Goal: Information Seeking & Learning: Learn about a topic

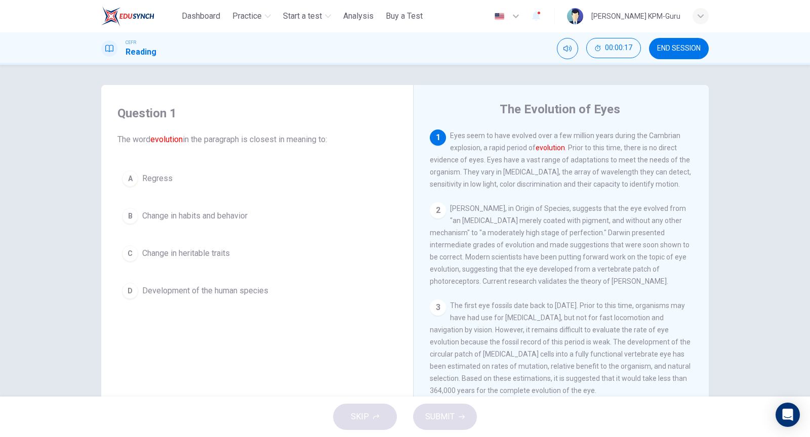
click at [215, 291] on span "Development of the human species" at bounding box center [205, 291] width 126 height 12
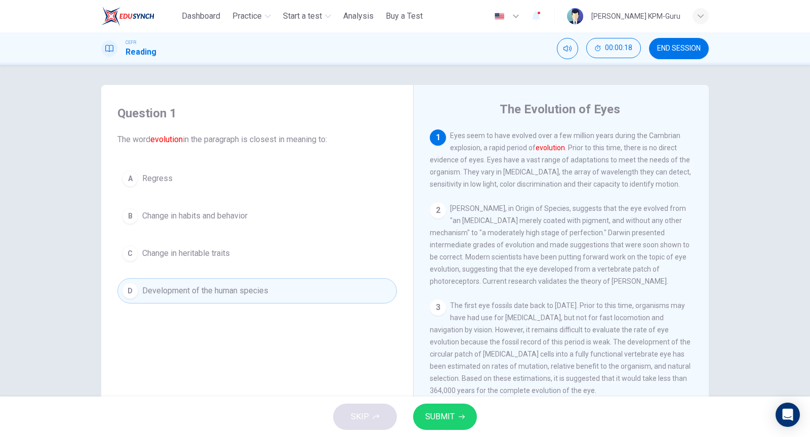
click at [459, 414] on icon "button" at bounding box center [462, 417] width 6 height 6
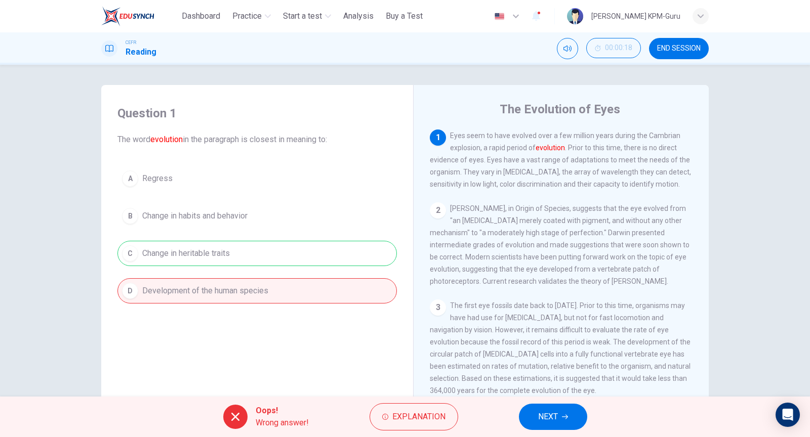
click at [551, 411] on span "NEXT" at bounding box center [548, 417] width 20 height 14
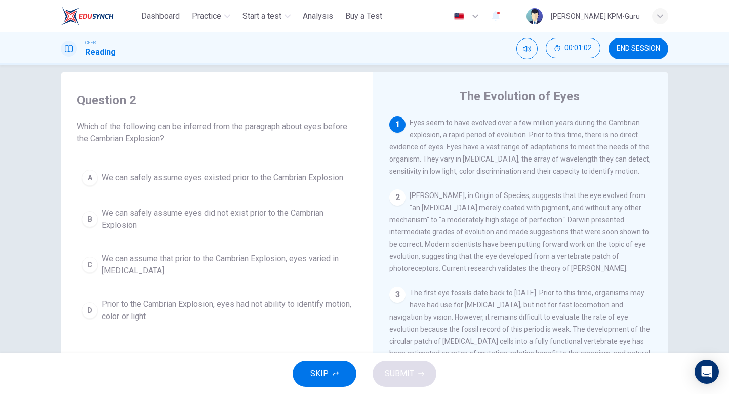
scroll to position [19, 0]
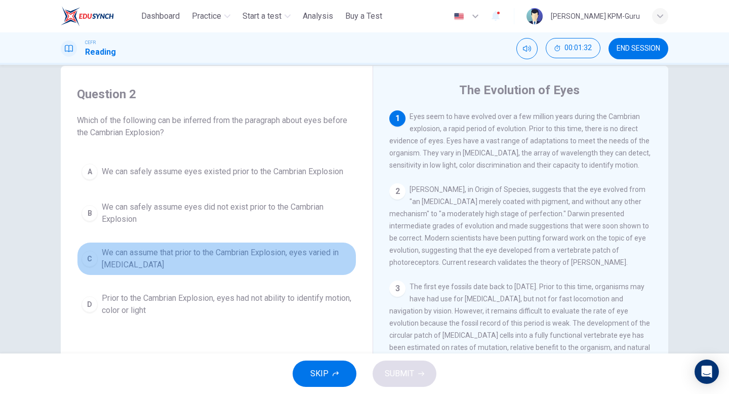
click at [91, 264] on div "C" at bounding box center [89, 259] width 16 height 16
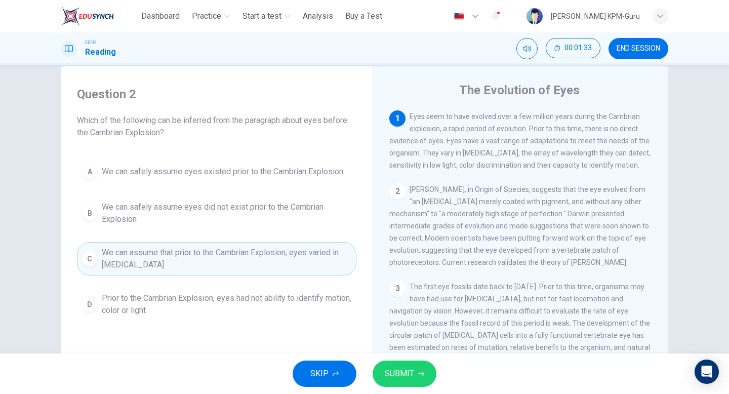
click at [406, 367] on span "SUBMIT" at bounding box center [399, 373] width 29 height 14
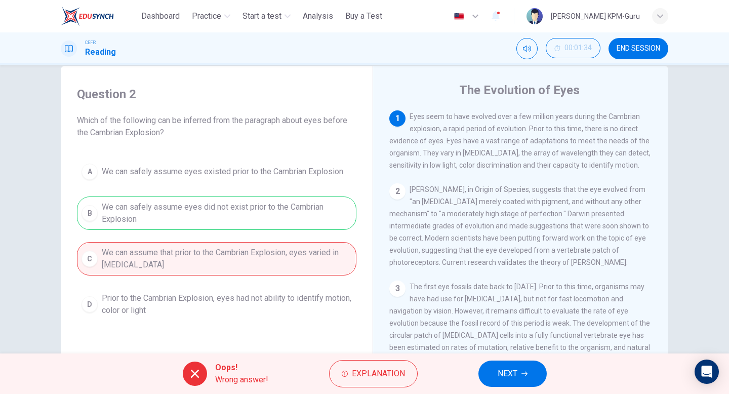
click at [520, 383] on button "NEXT" at bounding box center [512, 373] width 68 height 26
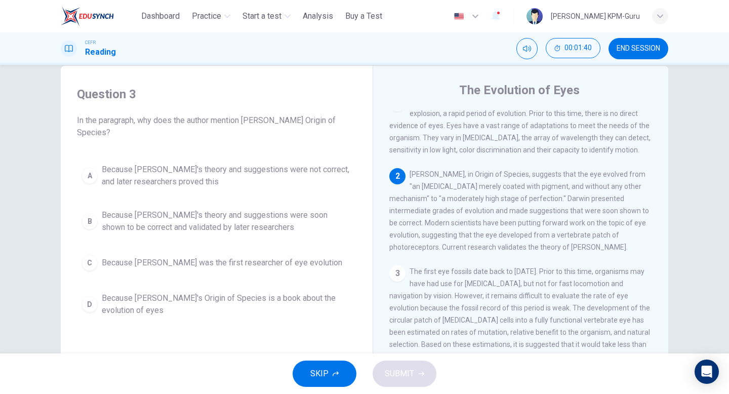
scroll to position [17, 0]
click at [92, 303] on div "D" at bounding box center [89, 304] width 16 height 16
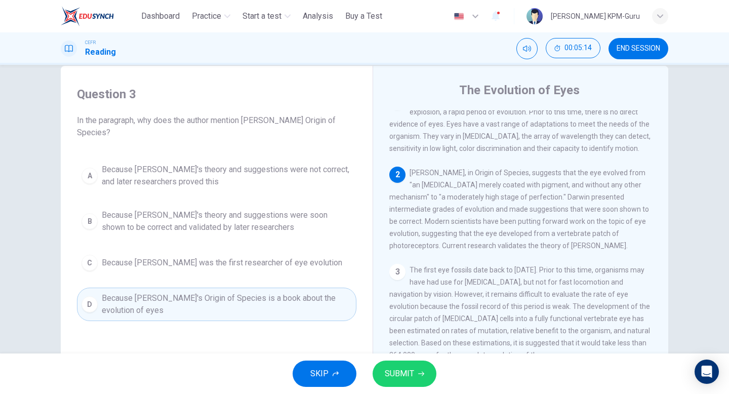
click at [388, 380] on span "SUBMIT" at bounding box center [399, 373] width 29 height 14
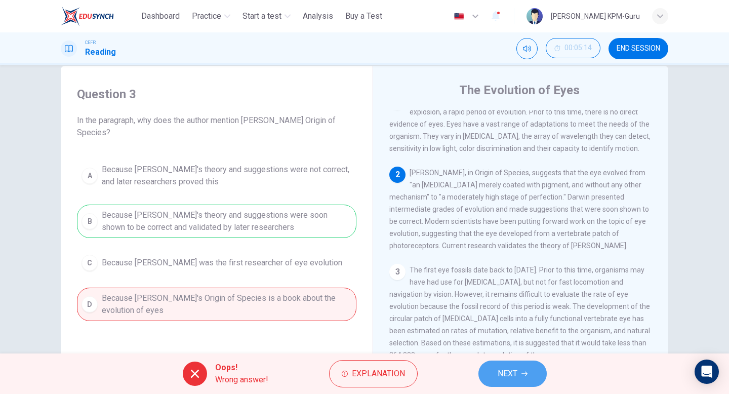
click at [510, 378] on span "NEXT" at bounding box center [507, 373] width 20 height 14
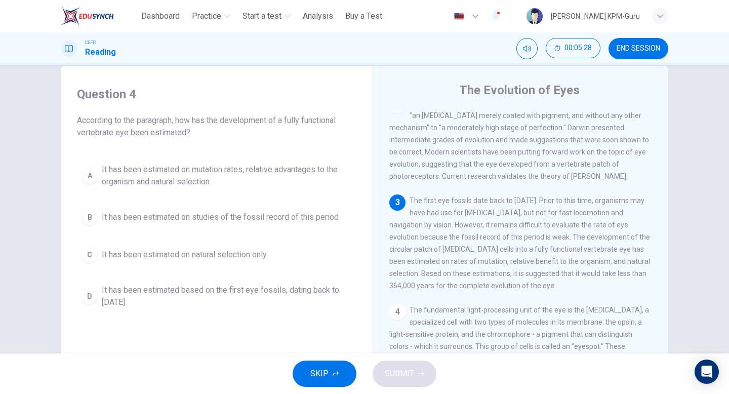
scroll to position [90, 0]
click at [94, 217] on div "B" at bounding box center [89, 217] width 16 height 16
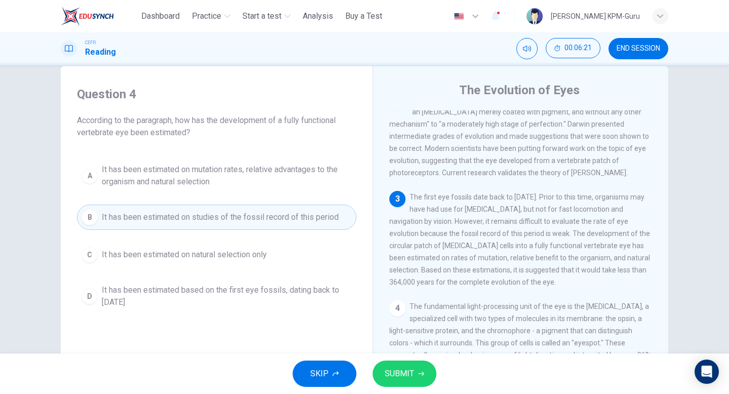
click at [265, 175] on span "It has been estimated on mutation rates, relative advantages to the organism an…" at bounding box center [227, 175] width 250 height 24
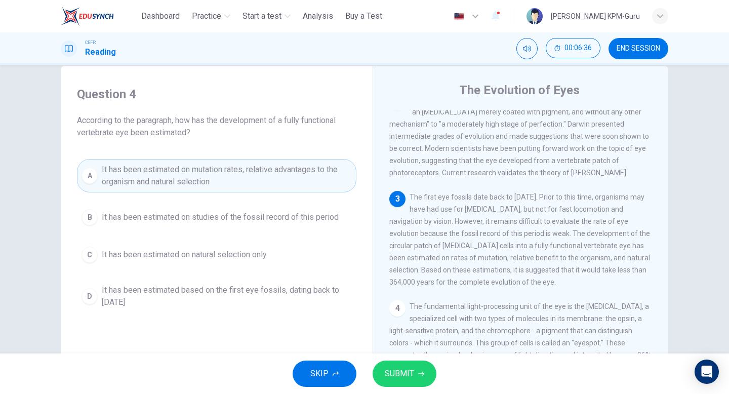
click at [413, 381] on button "SUBMIT" at bounding box center [404, 373] width 64 height 26
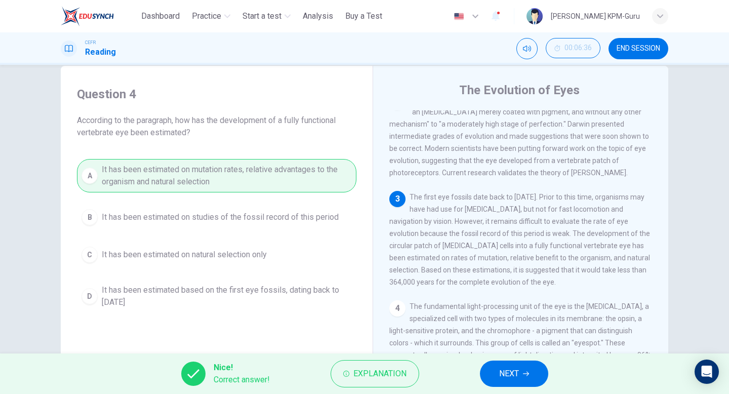
click at [502, 370] on span "NEXT" at bounding box center [509, 373] width 20 height 14
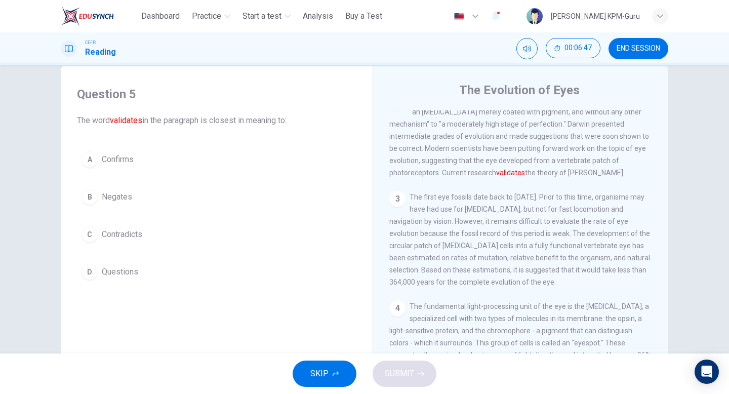
click at [99, 159] on button "A Confirms" at bounding box center [216, 159] width 279 height 25
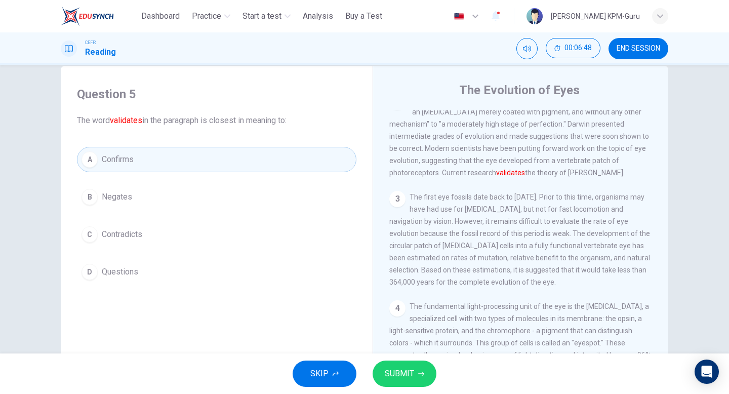
click at [383, 362] on button "SUBMIT" at bounding box center [404, 373] width 64 height 26
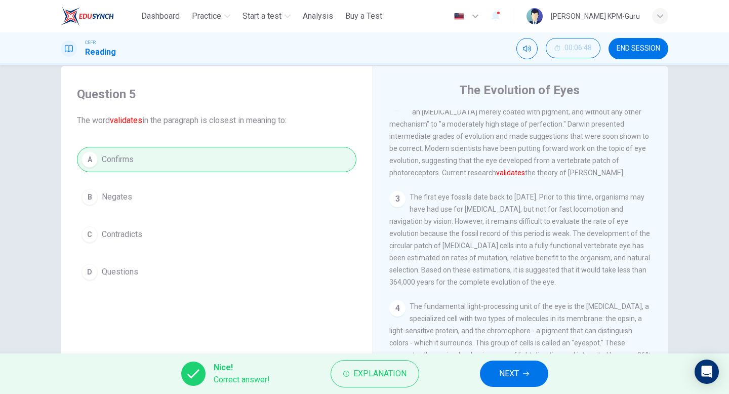
click at [501, 369] on span "NEXT" at bounding box center [509, 373] width 20 height 14
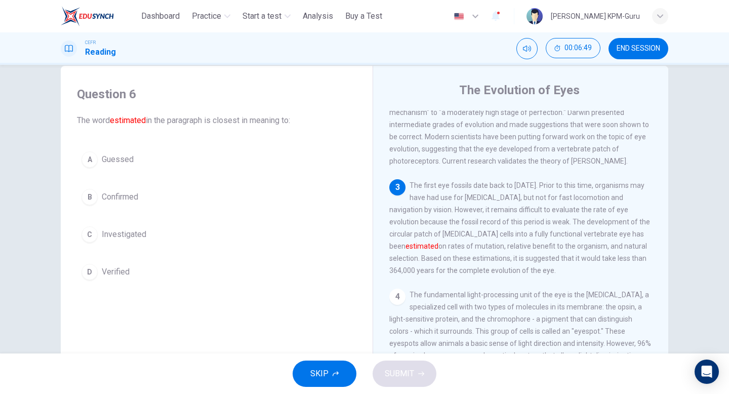
scroll to position [102, 0]
click at [89, 270] on div "D" at bounding box center [89, 272] width 16 height 16
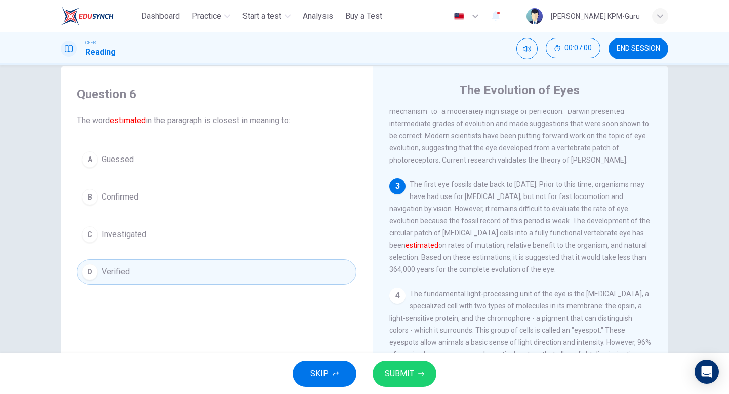
click at [407, 376] on span "SUBMIT" at bounding box center [399, 373] width 29 height 14
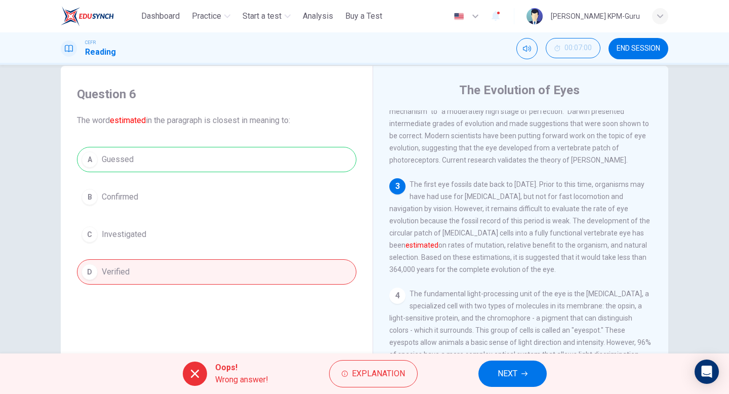
click at [515, 368] on span "NEXT" at bounding box center [507, 373] width 20 height 14
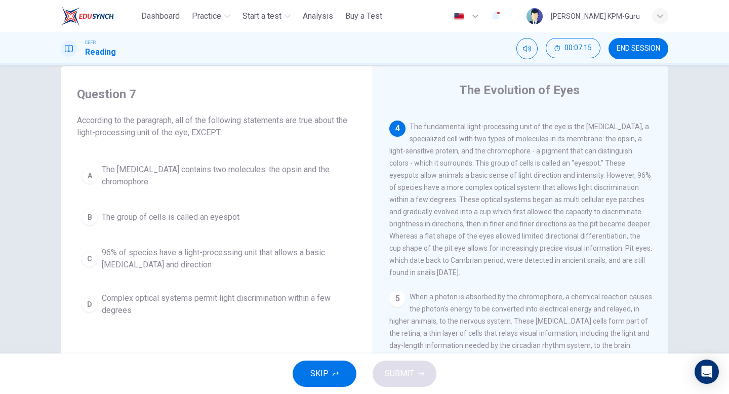
scroll to position [278, 0]
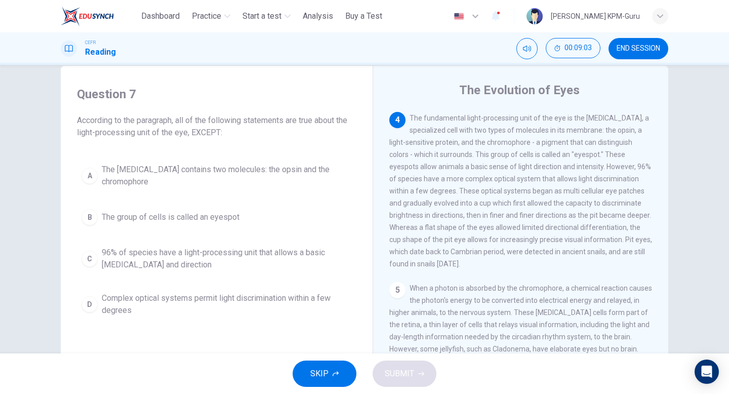
click at [96, 182] on button "A The [MEDICAL_DATA] contains two molecules: the opsin and the chromophore" at bounding box center [216, 175] width 279 height 33
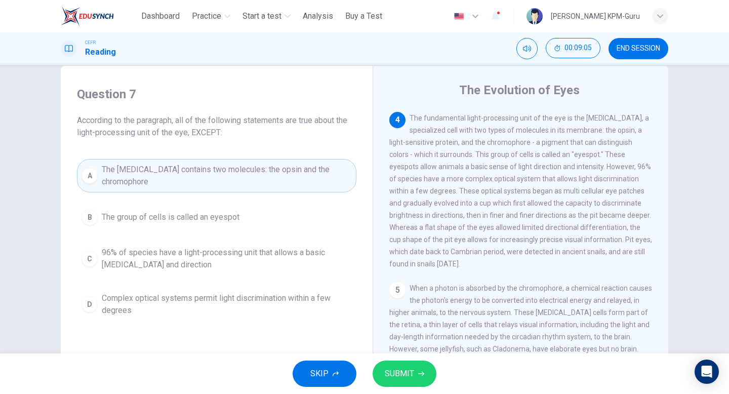
click at [196, 261] on span "96% of species have a light-processing unit that allows a basic [MEDICAL_DATA] …" at bounding box center [227, 258] width 250 height 24
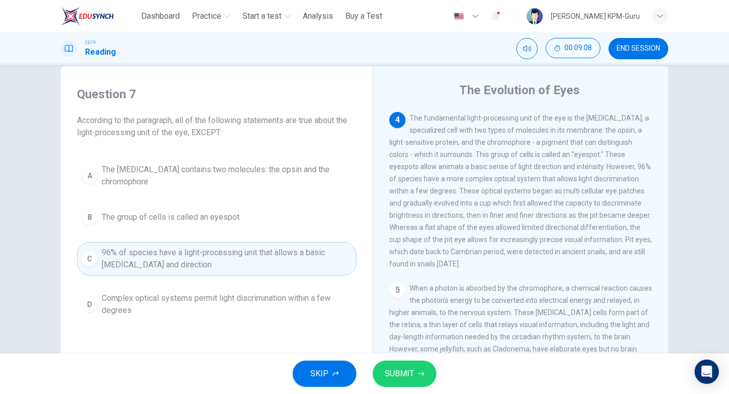
click at [406, 389] on div "SKIP SUBMIT" at bounding box center [364, 373] width 729 height 40
click at [404, 381] on button "SUBMIT" at bounding box center [404, 373] width 64 height 26
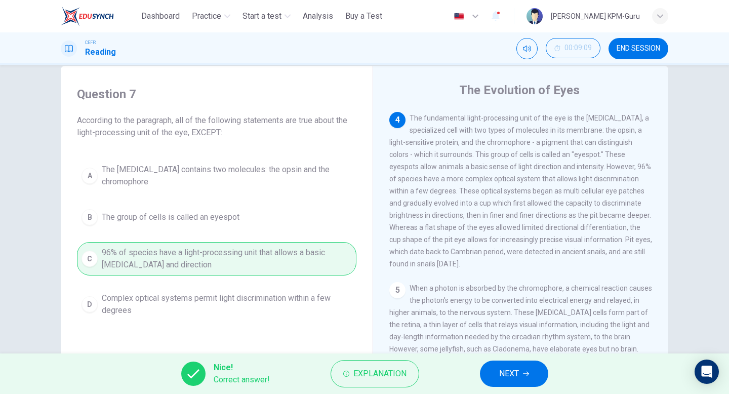
click at [513, 375] on span "NEXT" at bounding box center [509, 373] width 20 height 14
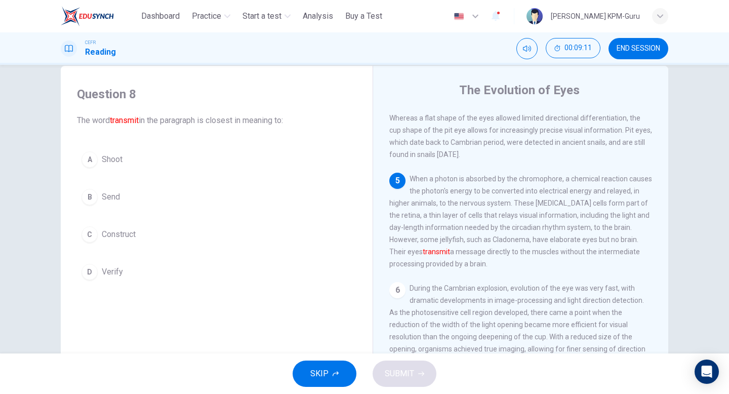
scroll to position [390, 0]
click at [102, 200] on span "Send" at bounding box center [111, 197] width 18 height 12
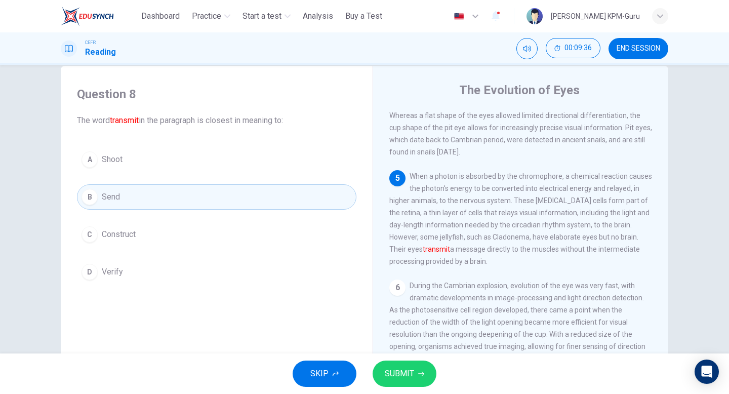
click at [385, 371] on span "SUBMIT" at bounding box center [399, 373] width 29 height 14
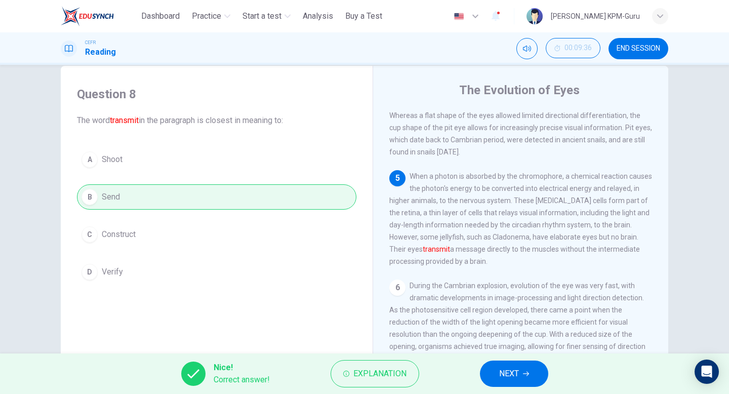
click at [506, 368] on span "NEXT" at bounding box center [509, 373] width 20 height 14
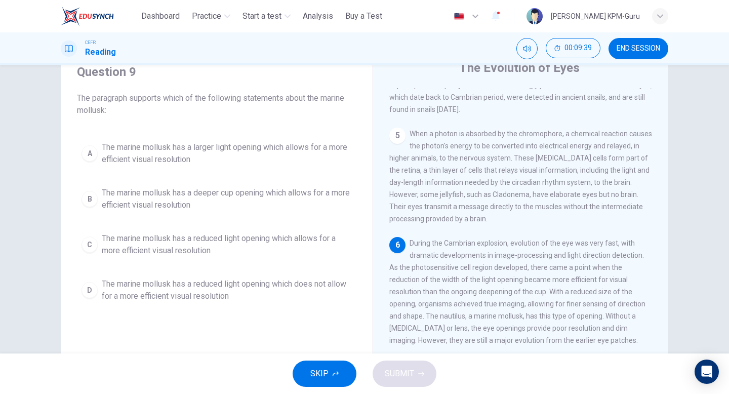
scroll to position [474, 0]
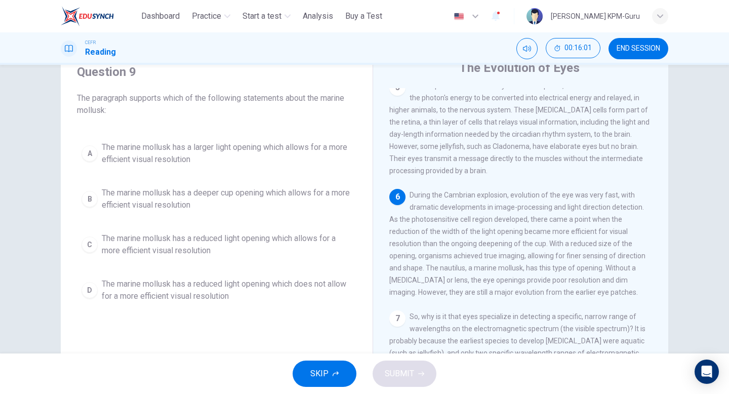
drag, startPoint x: 419, startPoint y: 264, endPoint x: 567, endPoint y: 267, distance: 148.8
click at [568, 267] on span "During the Cambrian explosion, evolution of the eye was very fast, with dramati…" at bounding box center [517, 243] width 256 height 105
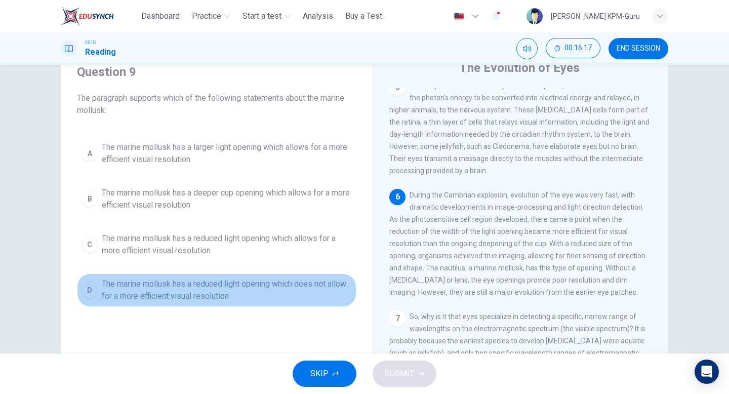
click at [92, 292] on div "D" at bounding box center [89, 290] width 16 height 16
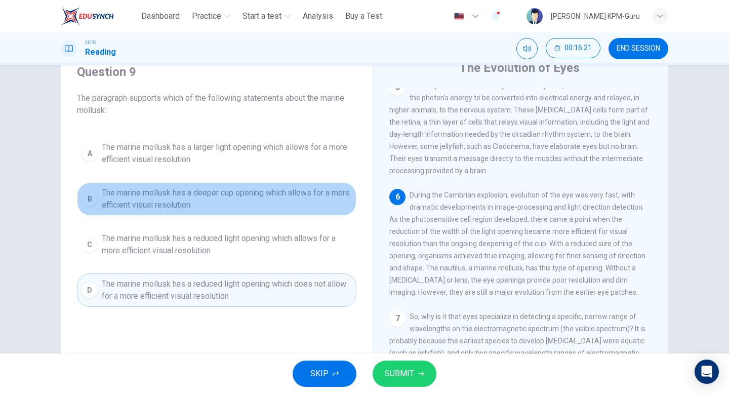
click at [170, 192] on span "The marine mollusk has a deeper cup opening which allows for a more efficient v…" at bounding box center [227, 199] width 250 height 24
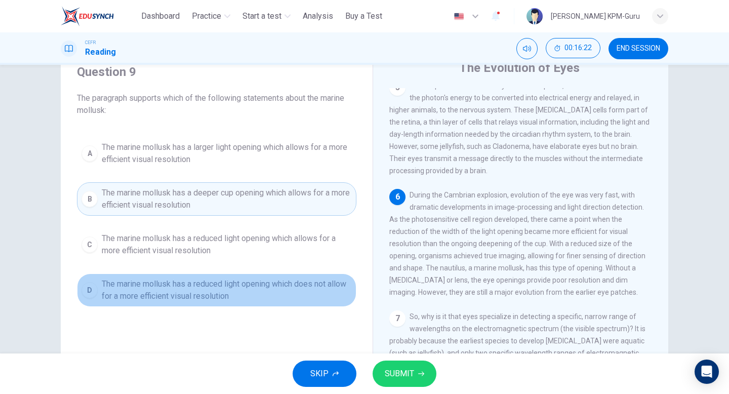
click at [232, 289] on span "The marine mollusk has a reduced light opening which does not allow for a more …" at bounding box center [227, 290] width 250 height 24
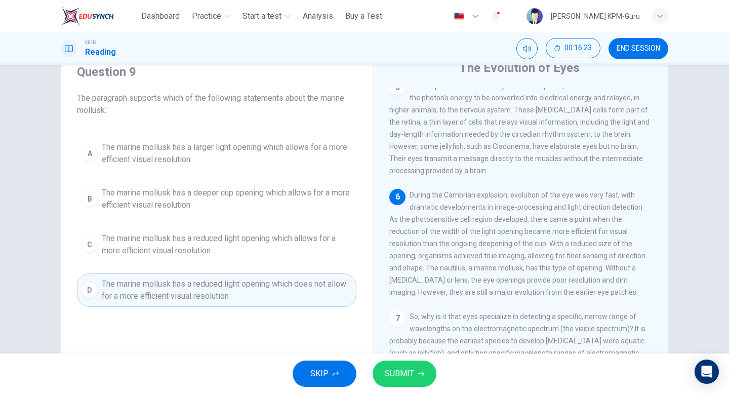
click at [383, 366] on button "SUBMIT" at bounding box center [404, 373] width 64 height 26
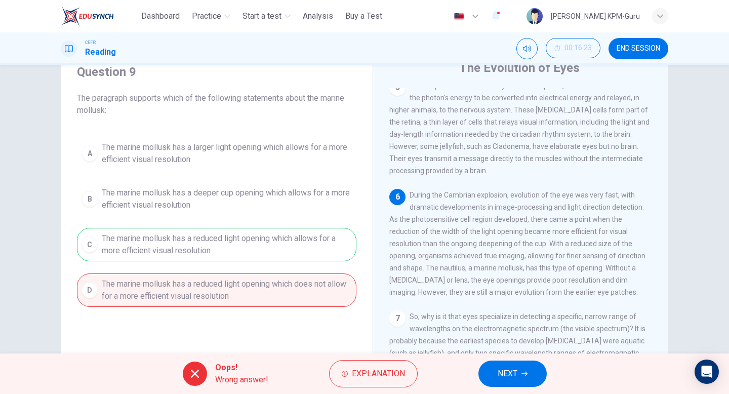
click at [506, 371] on span "NEXT" at bounding box center [507, 373] width 20 height 14
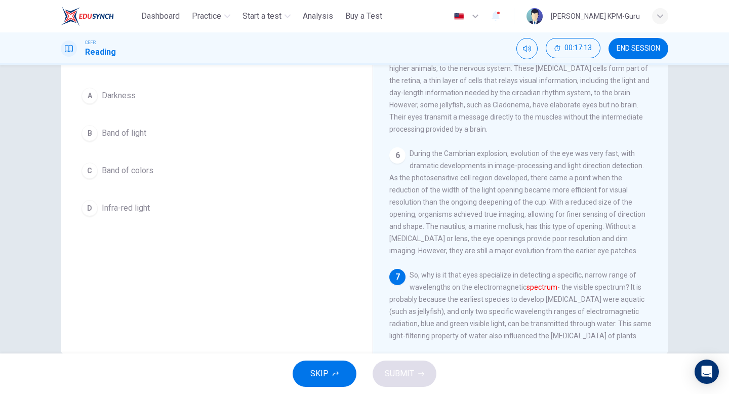
scroll to position [64, 0]
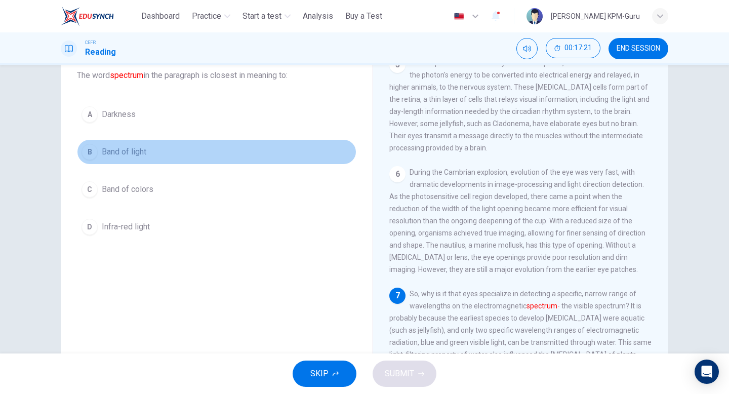
click at [133, 154] on span "Band of light" at bounding box center [124, 152] width 45 height 12
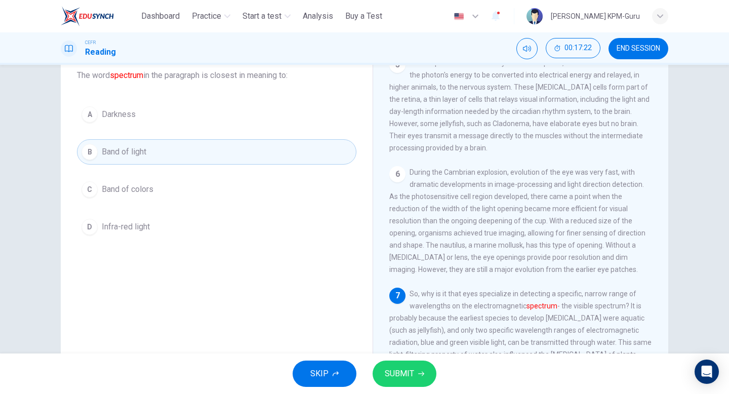
click at [413, 370] on button "SUBMIT" at bounding box center [404, 373] width 64 height 26
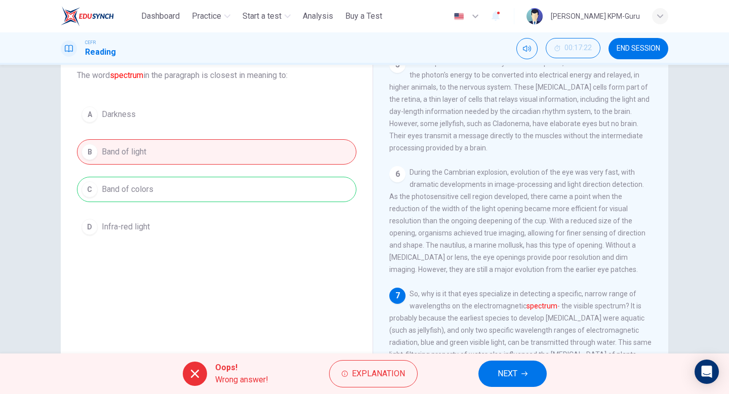
click at [495, 364] on button "NEXT" at bounding box center [512, 373] width 68 height 26
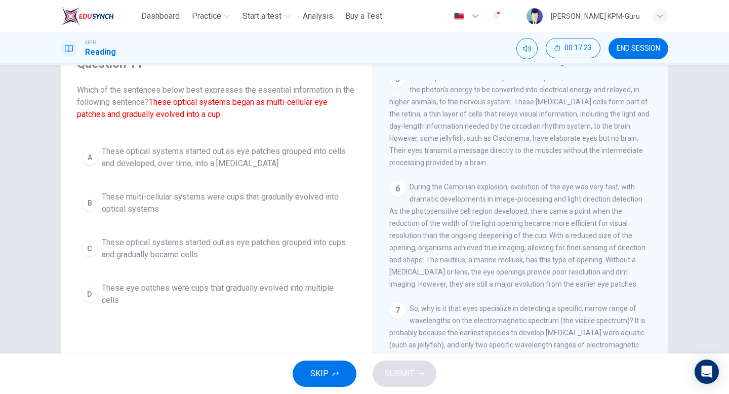
scroll to position [48, 0]
click at [88, 204] on div "B" at bounding box center [89, 204] width 16 height 16
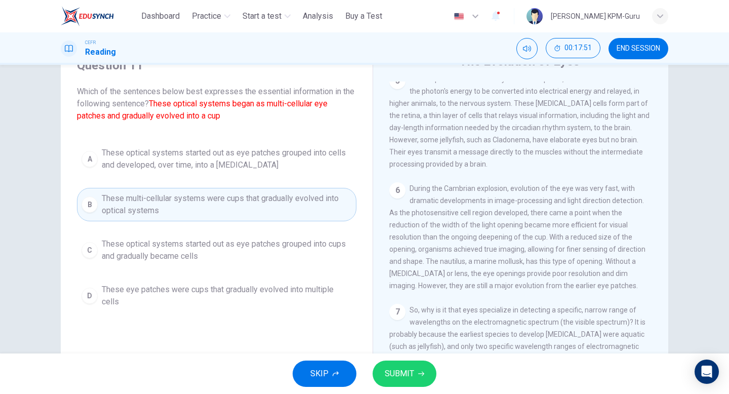
click at [416, 372] on button "SUBMIT" at bounding box center [404, 373] width 64 height 26
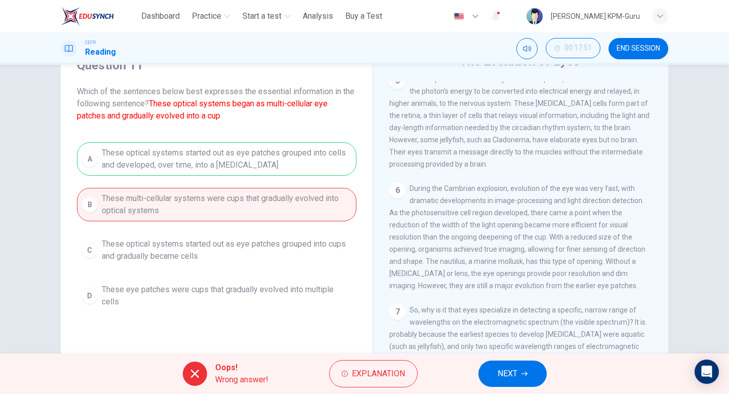
click at [547, 360] on div "Oops! Wrong answer! Explanation NEXT" at bounding box center [364, 373] width 729 height 40
click at [515, 372] on span "NEXT" at bounding box center [507, 373] width 20 height 14
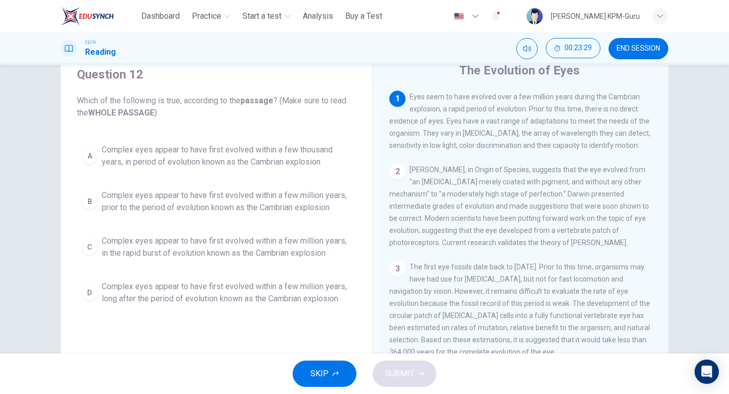
scroll to position [32, 0]
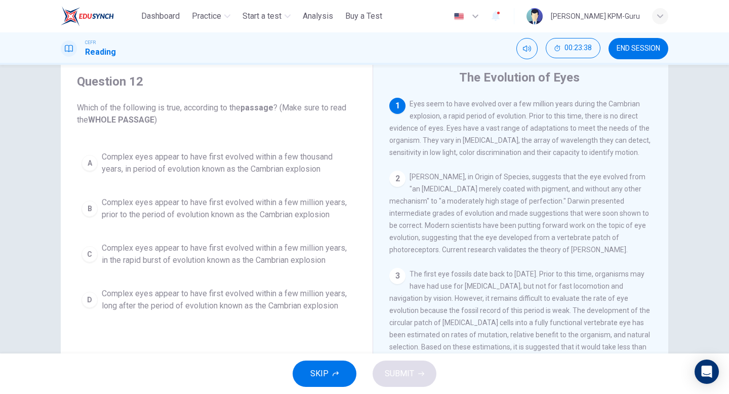
click at [326, 365] on button "SKIP" at bounding box center [325, 373] width 64 height 26
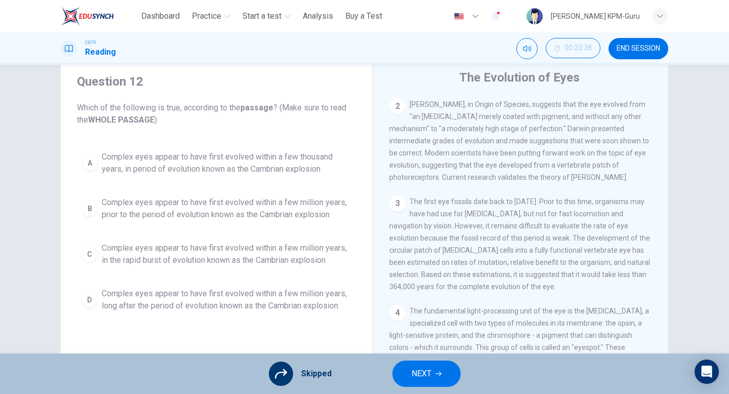
scroll to position [73, 0]
click at [631, 49] on span "END SESSION" at bounding box center [638, 49] width 44 height 8
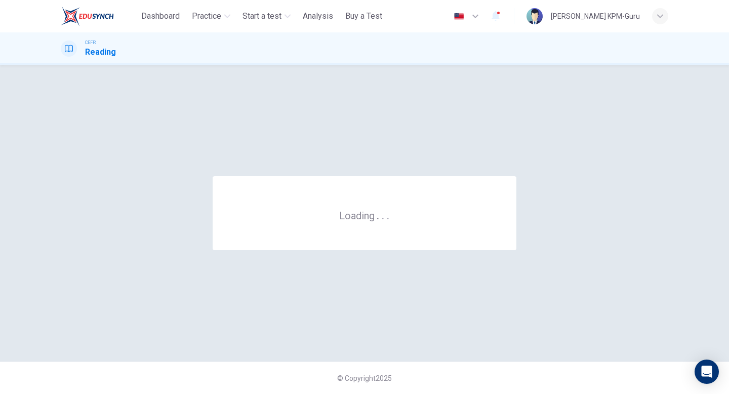
scroll to position [0, 0]
